Goal: Find contact information: Find contact information

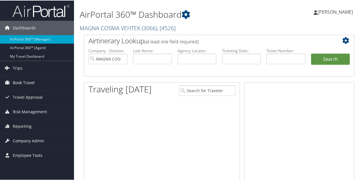
drag, startPoint x: 0, startPoint y: 0, endPoint x: 113, endPoint y: 27, distance: 116.0
click at [113, 27] on link "MAGNA COSMA VEHTEK ( 3066 ) , [ 4526 ]" at bounding box center [128, 28] width 96 height 8
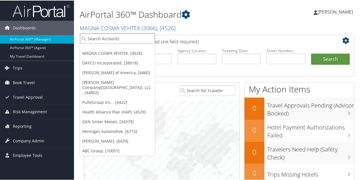
click at [112, 37] on input "search" at bounding box center [117, 38] width 75 height 11
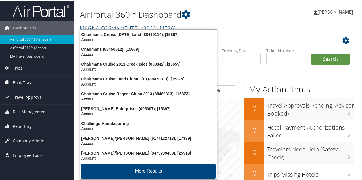
type input "[PERSON_NAME]"
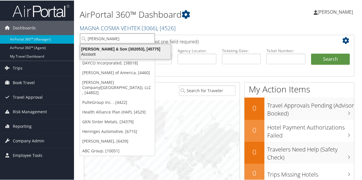
click at [114, 50] on div "[PERSON_NAME] & Son (302053), [45775]" at bounding box center [125, 48] width 97 height 5
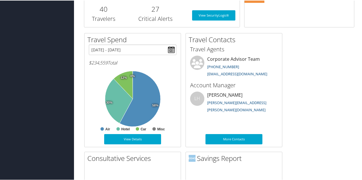
scroll to position [256, 0]
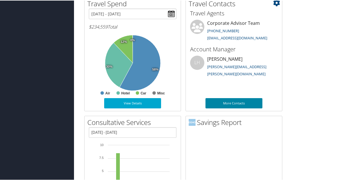
click at [224, 98] on link "More Contacts" at bounding box center [233, 102] width 57 height 10
